Goal: Information Seeking & Learning: Understand process/instructions

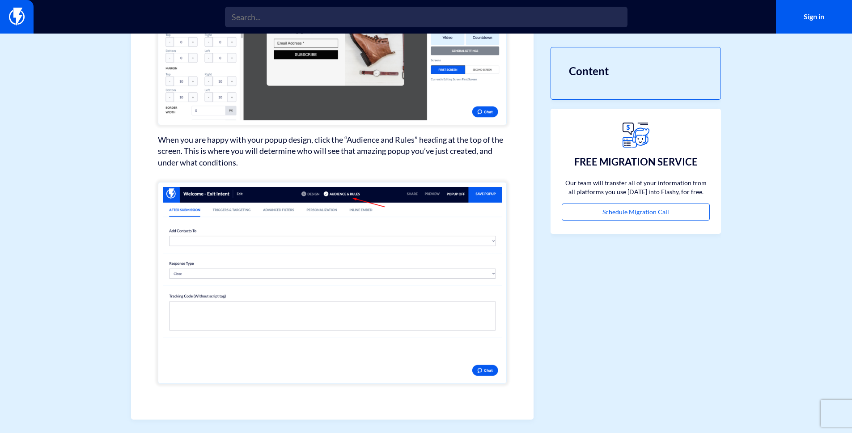
scroll to position [1250, 0]
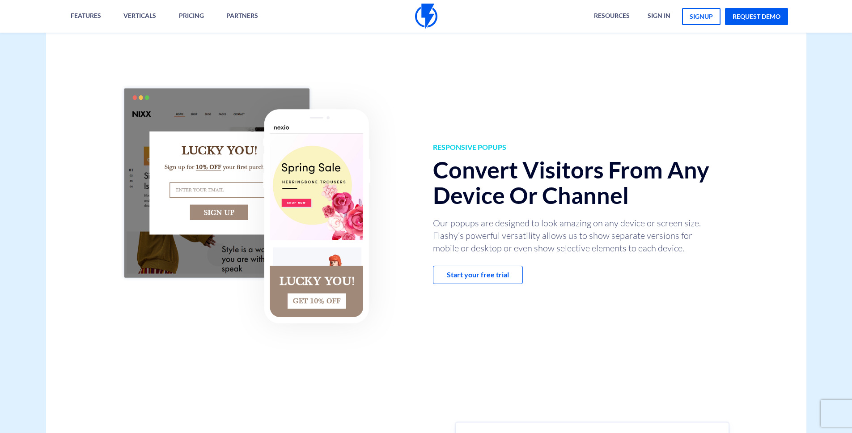
scroll to position [1744, 0]
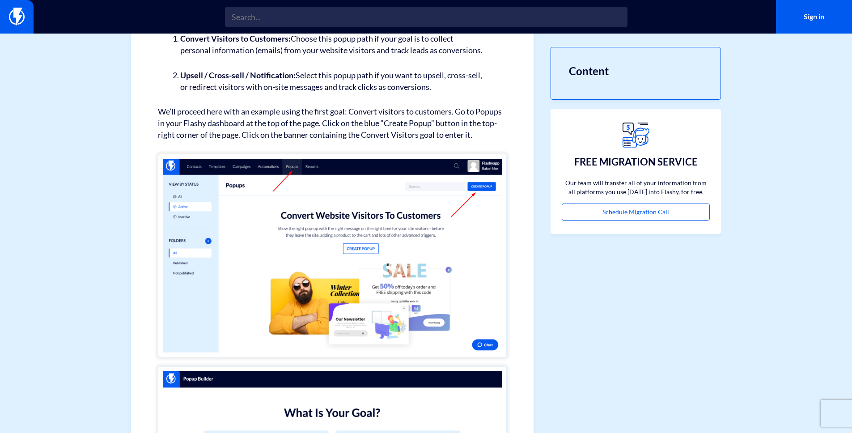
scroll to position [60, 0]
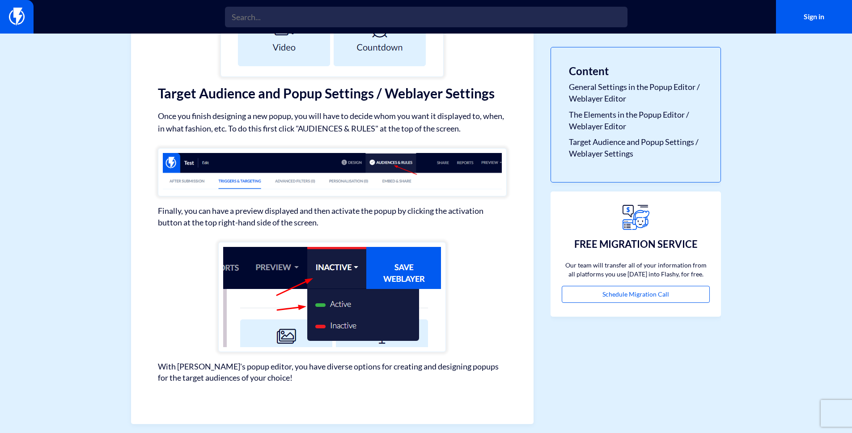
scroll to position [1129, 0]
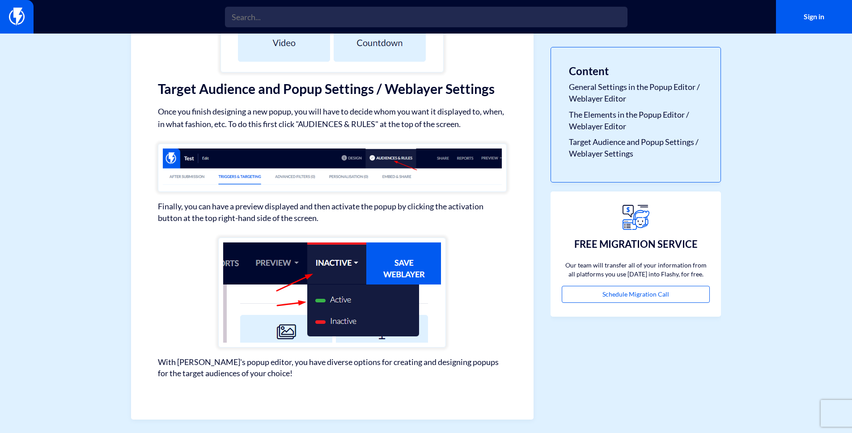
click at [174, 340] on figure at bounding box center [332, 292] width 349 height 110
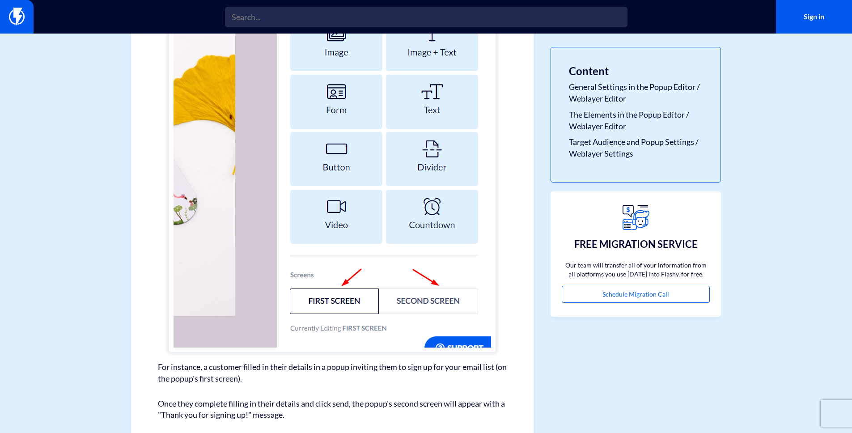
scroll to position [0, 0]
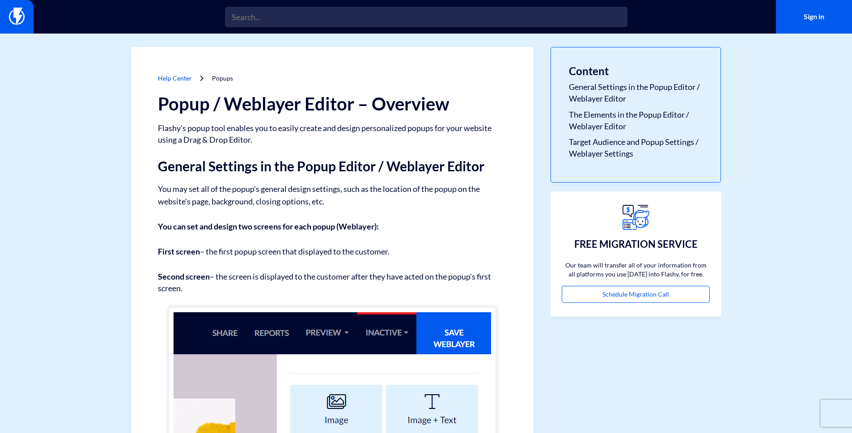
click at [182, 79] on link "Help Center" at bounding box center [175, 78] width 34 height 8
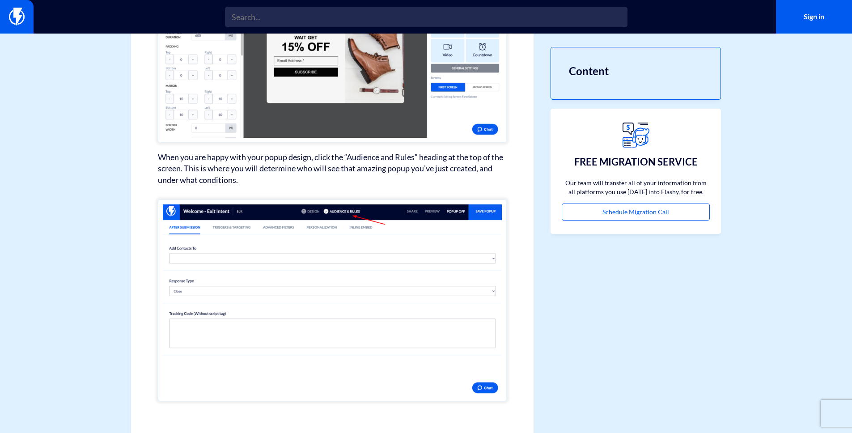
scroll to position [1250, 0]
